Goal: Find contact information: Find contact information

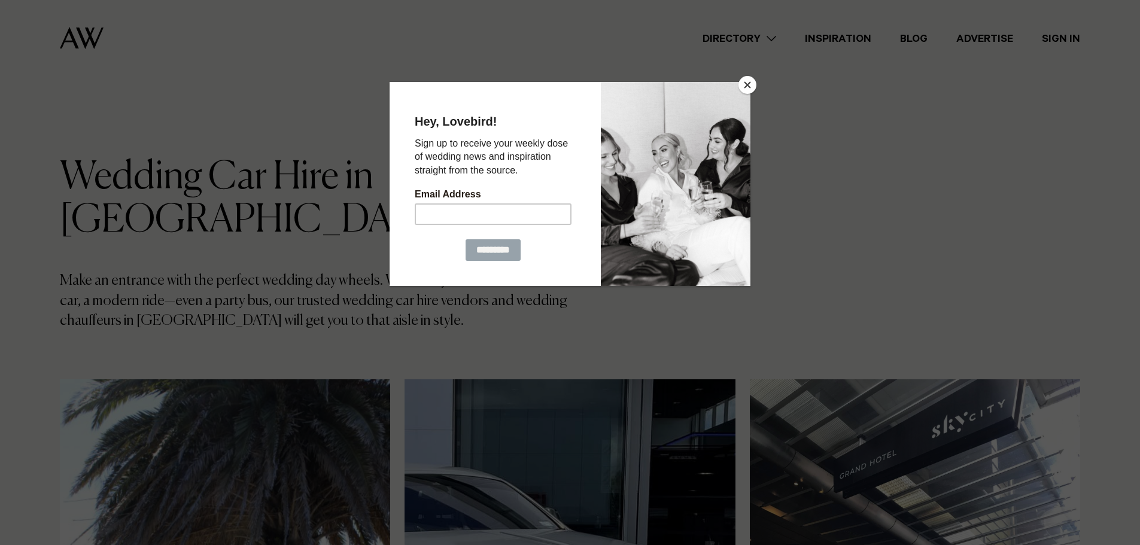
click at [749, 89] on button "Close" at bounding box center [747, 85] width 18 height 18
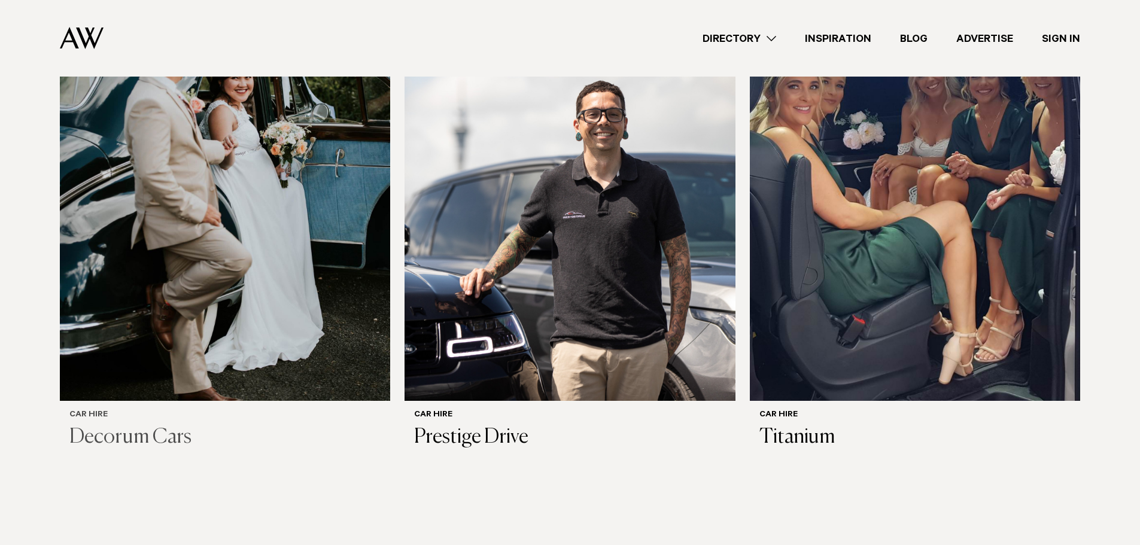
scroll to position [957, 0]
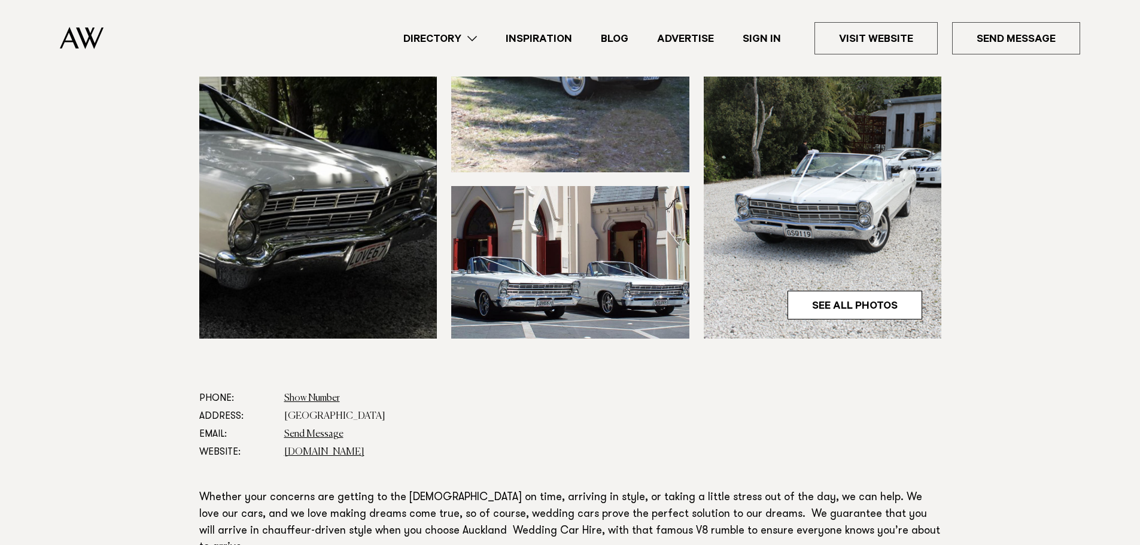
scroll to position [479, 0]
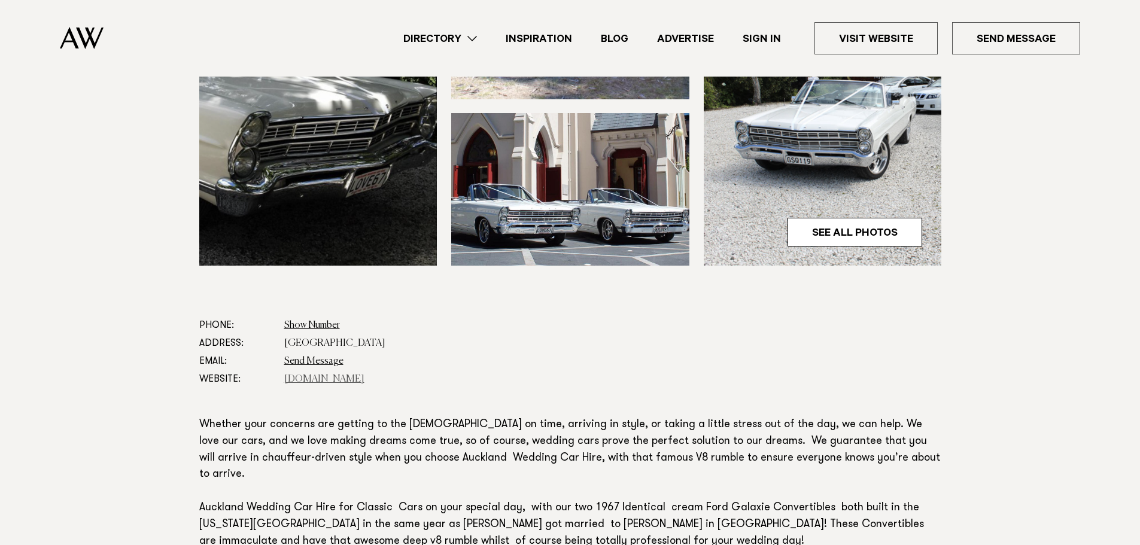
click at [318, 375] on link "aucklandweddingcarhire.co.nz" at bounding box center [324, 379] width 80 height 10
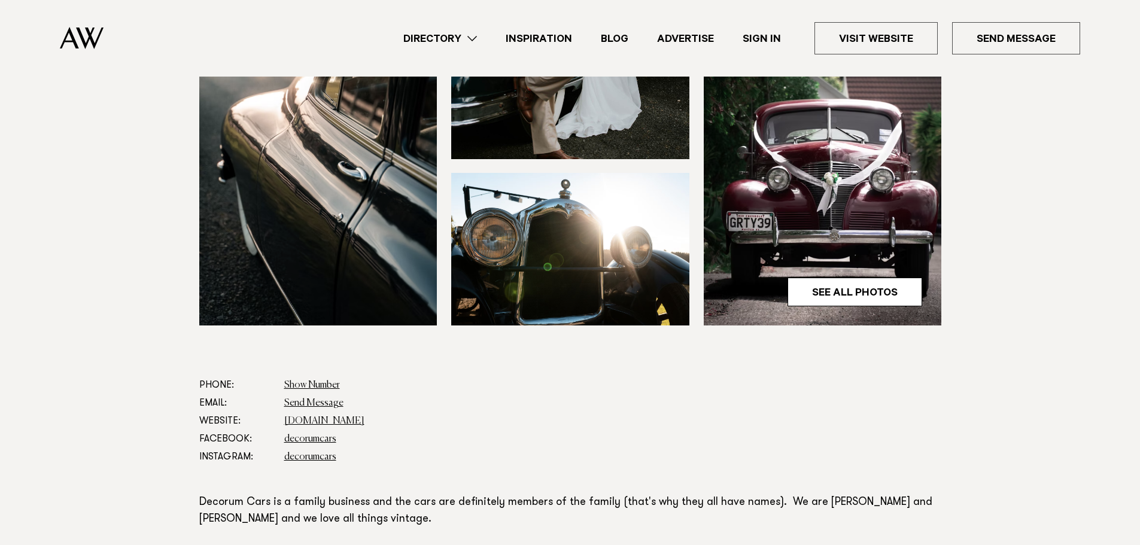
scroll to position [419, 0]
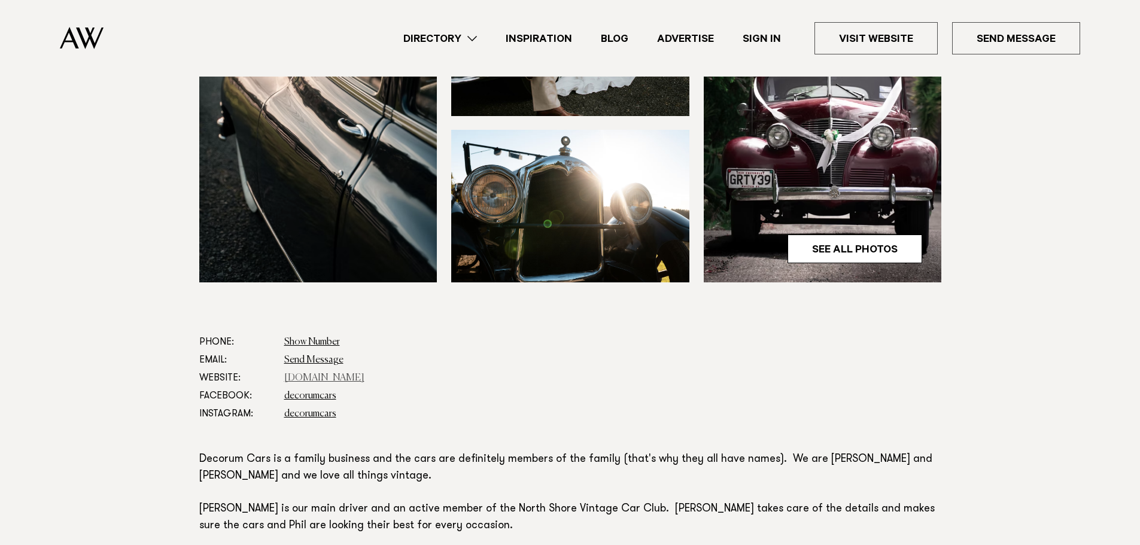
click at [342, 374] on link "www.decorumcars.co.nz" at bounding box center [324, 378] width 80 height 10
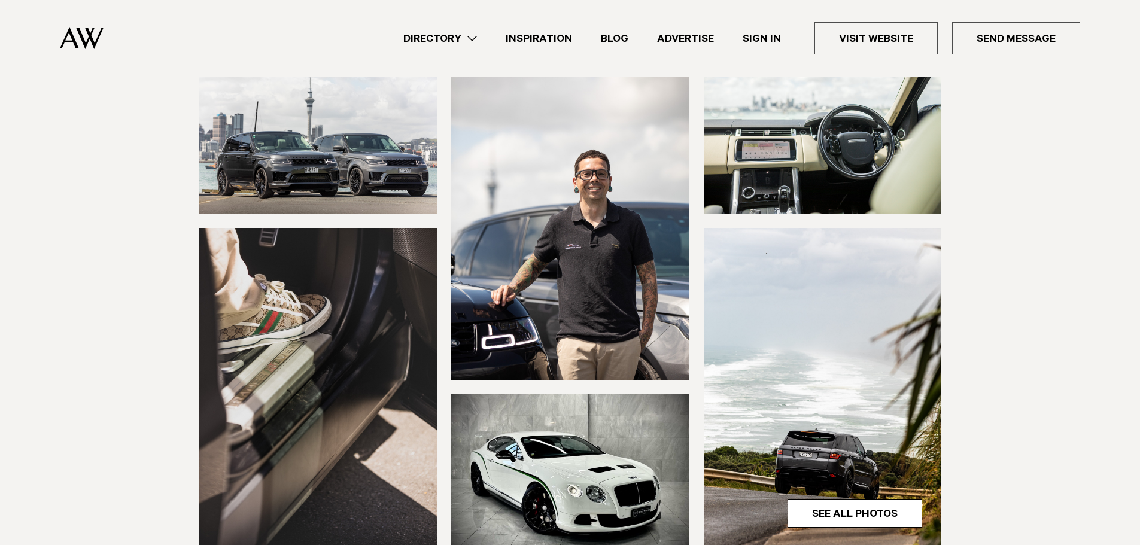
scroll to position [359, 0]
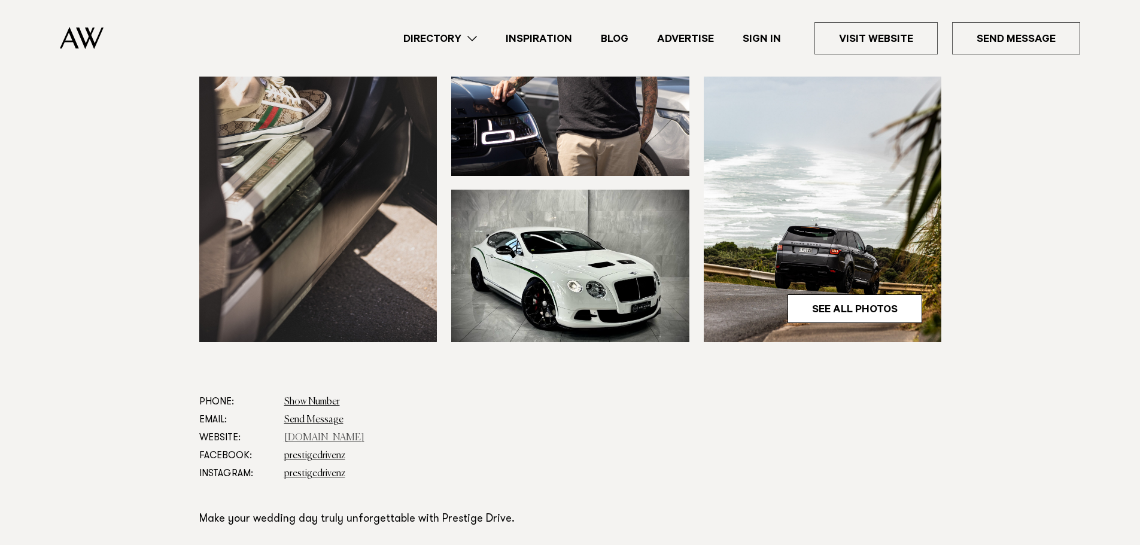
click at [297, 435] on link "[DOMAIN_NAME]" at bounding box center [324, 438] width 80 height 10
